Goal: Check status: Check status

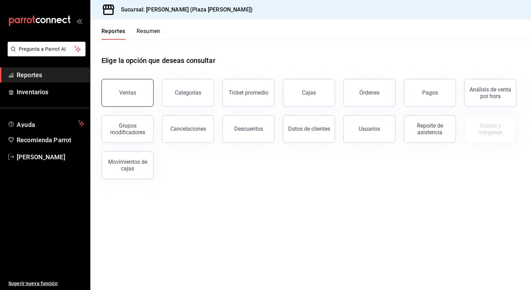
click at [115, 84] on button "Ventas" at bounding box center [127, 93] width 52 height 28
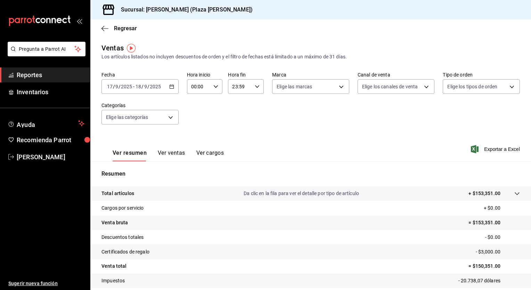
click at [170, 89] on icon "button" at bounding box center [171, 86] width 5 height 5
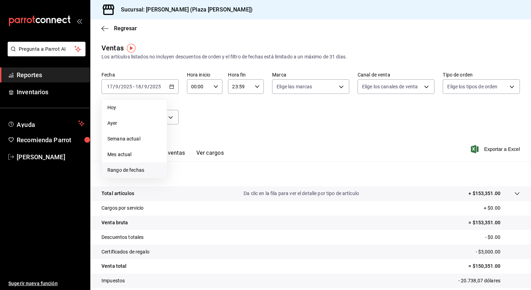
click at [145, 167] on span "Rango de fechas" at bounding box center [134, 169] width 54 height 7
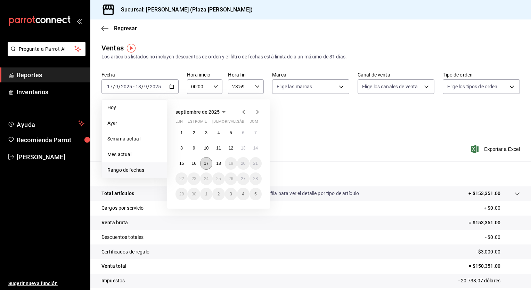
click at [205, 164] on abbr "17" at bounding box center [206, 163] width 5 height 5
click at [216, 163] on abbr "18" at bounding box center [218, 163] width 5 height 5
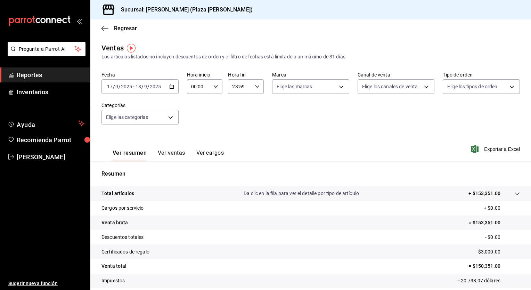
click at [172, 87] on icon "button" at bounding box center [171, 86] width 5 height 5
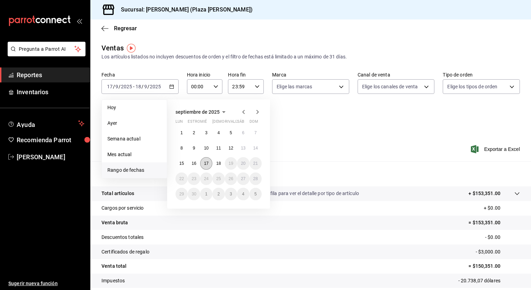
click at [204, 162] on abbr "17" at bounding box center [206, 163] width 5 height 5
click at [215, 165] on button "18" at bounding box center [218, 163] width 12 height 13
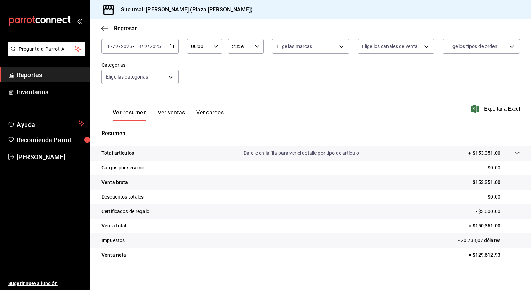
scroll to position [43, 0]
